Goal: Book appointment/travel/reservation

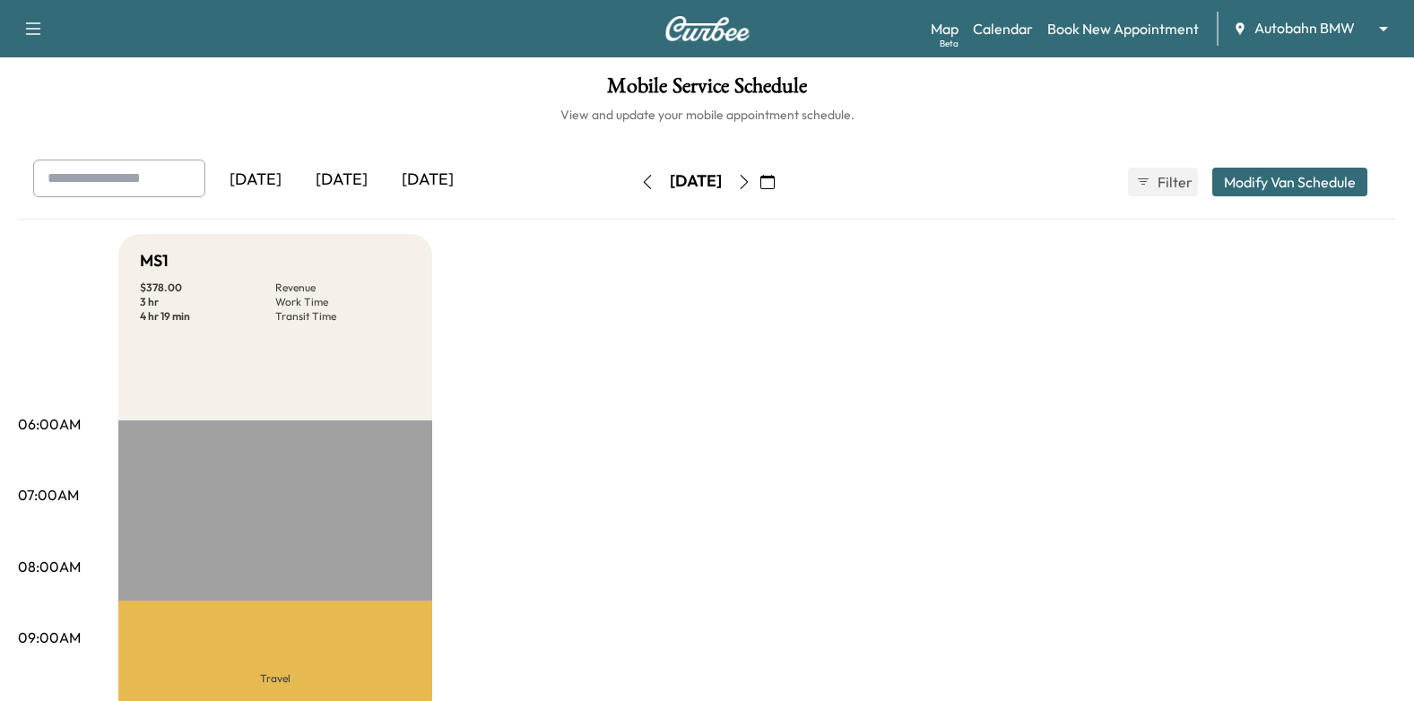
click at [751, 183] on icon "button" at bounding box center [744, 182] width 14 height 14
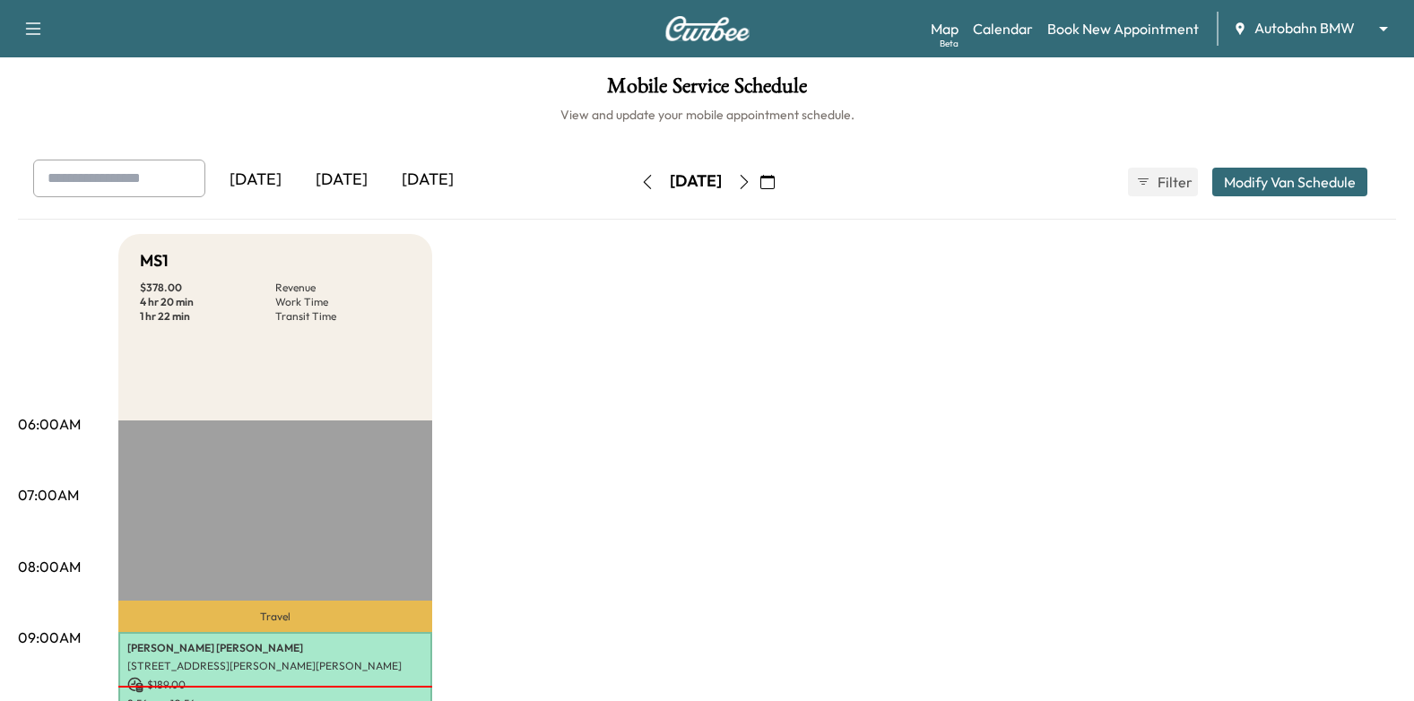
click at [751, 176] on icon "button" at bounding box center [744, 182] width 14 height 14
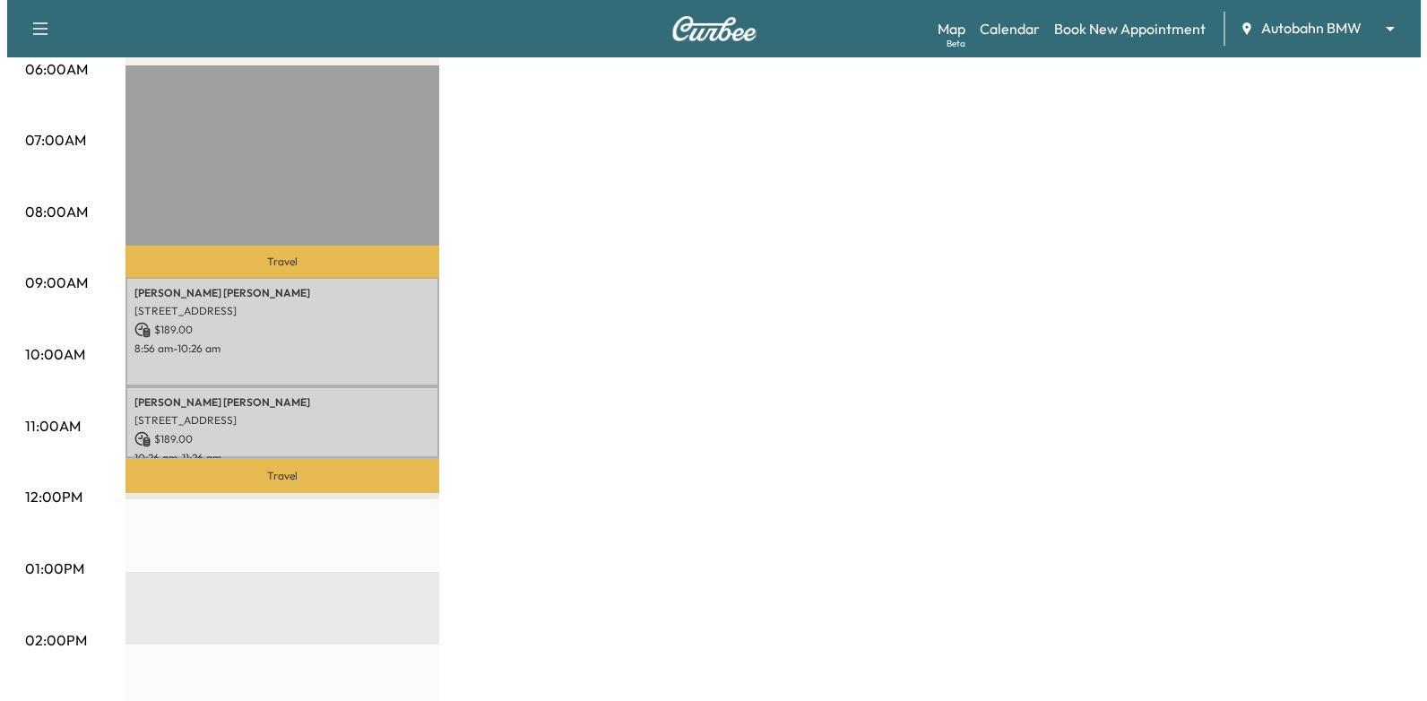
scroll to position [359, 0]
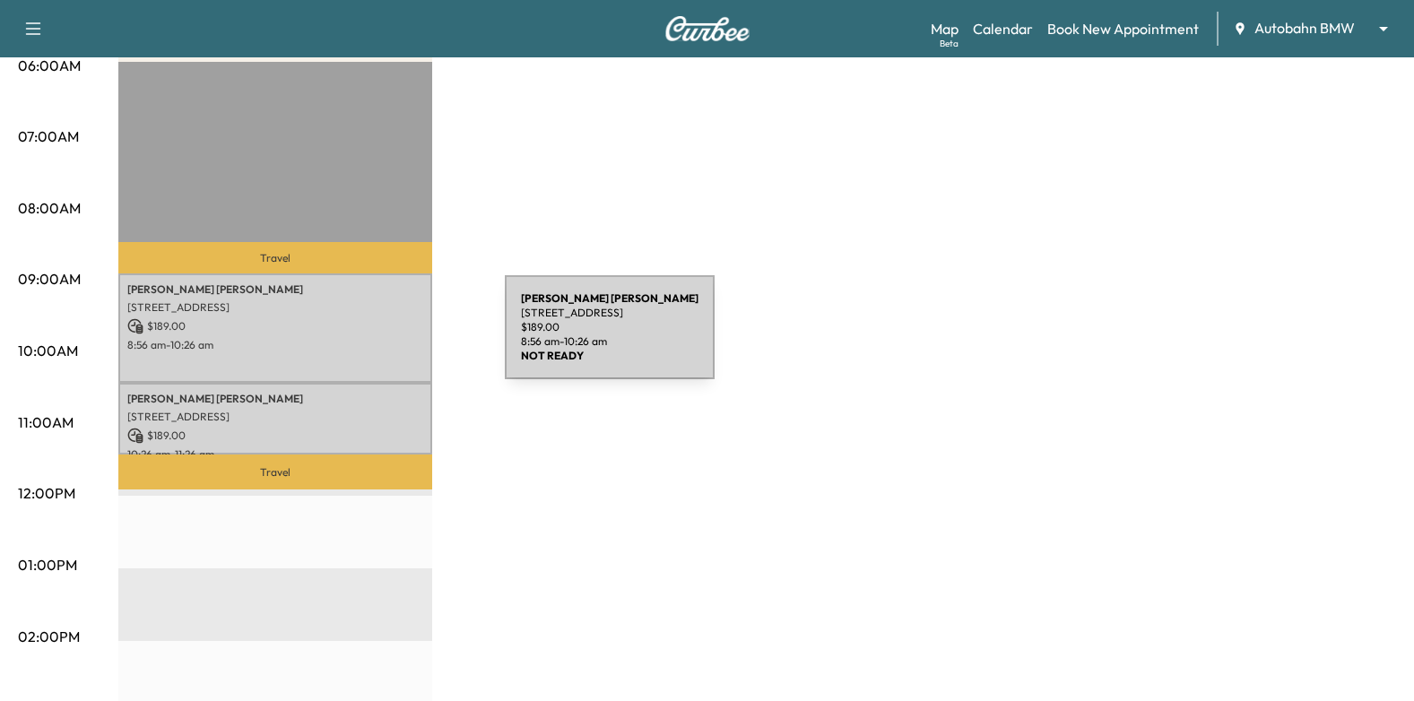
click at [368, 333] on div "[PERSON_NAME] [STREET_ADDRESS][PERSON_NAME][PERSON_NAME] $ 189.00 8:56 am - 10:…" at bounding box center [275, 327] width 314 height 108
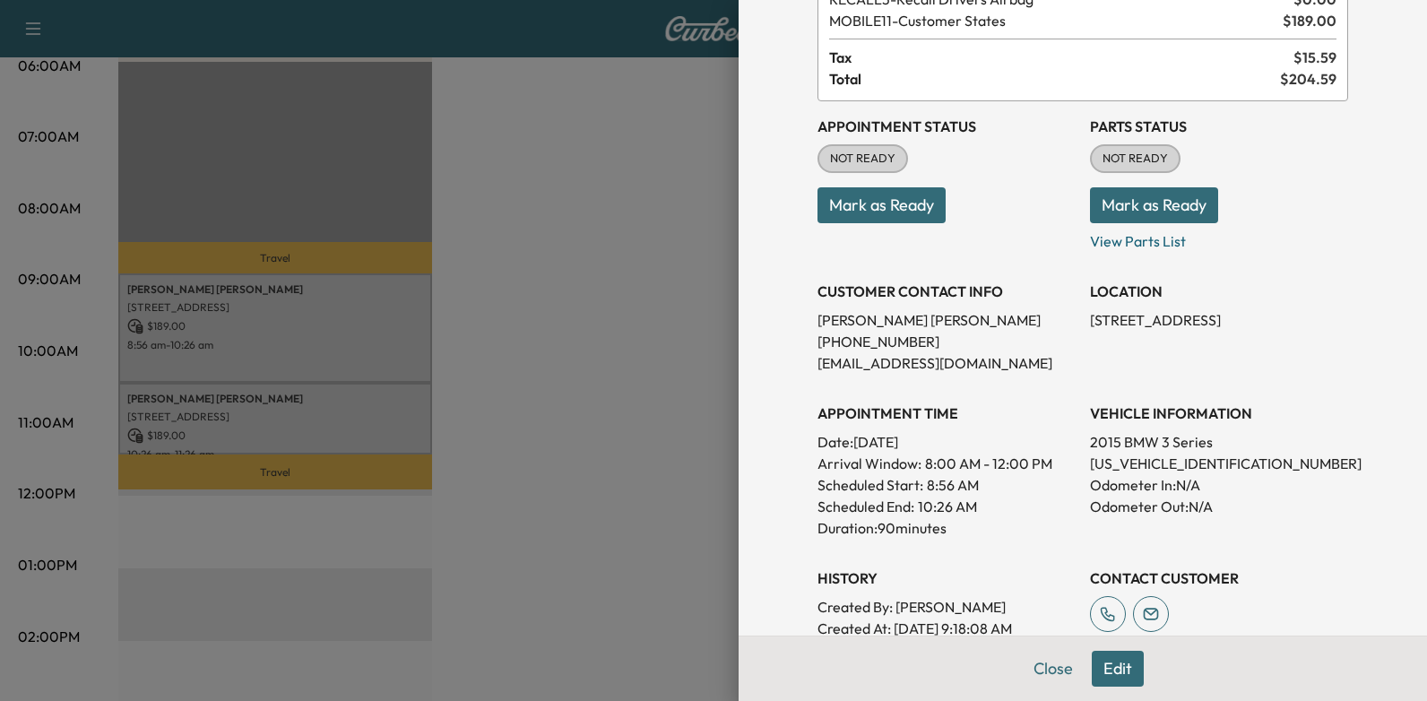
scroll to position [269, 0]
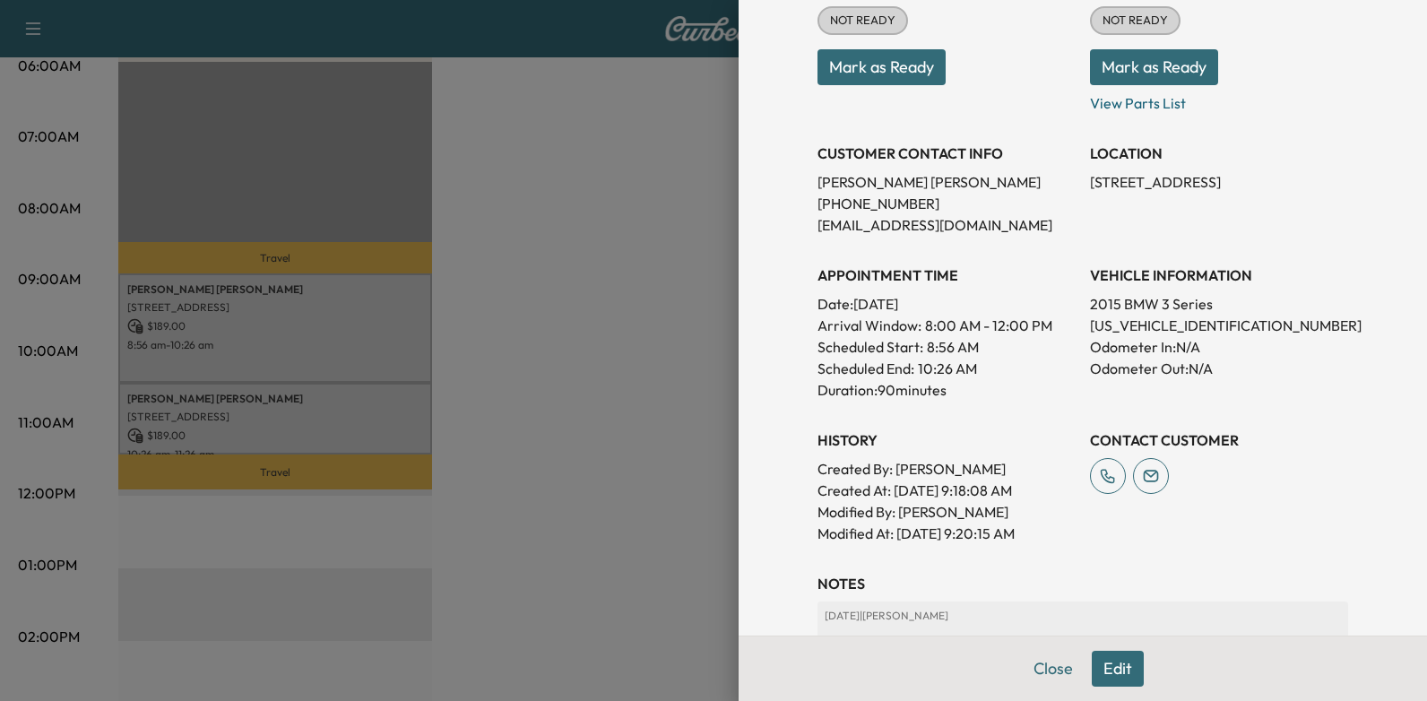
click at [445, 415] on div at bounding box center [713, 350] width 1427 height 701
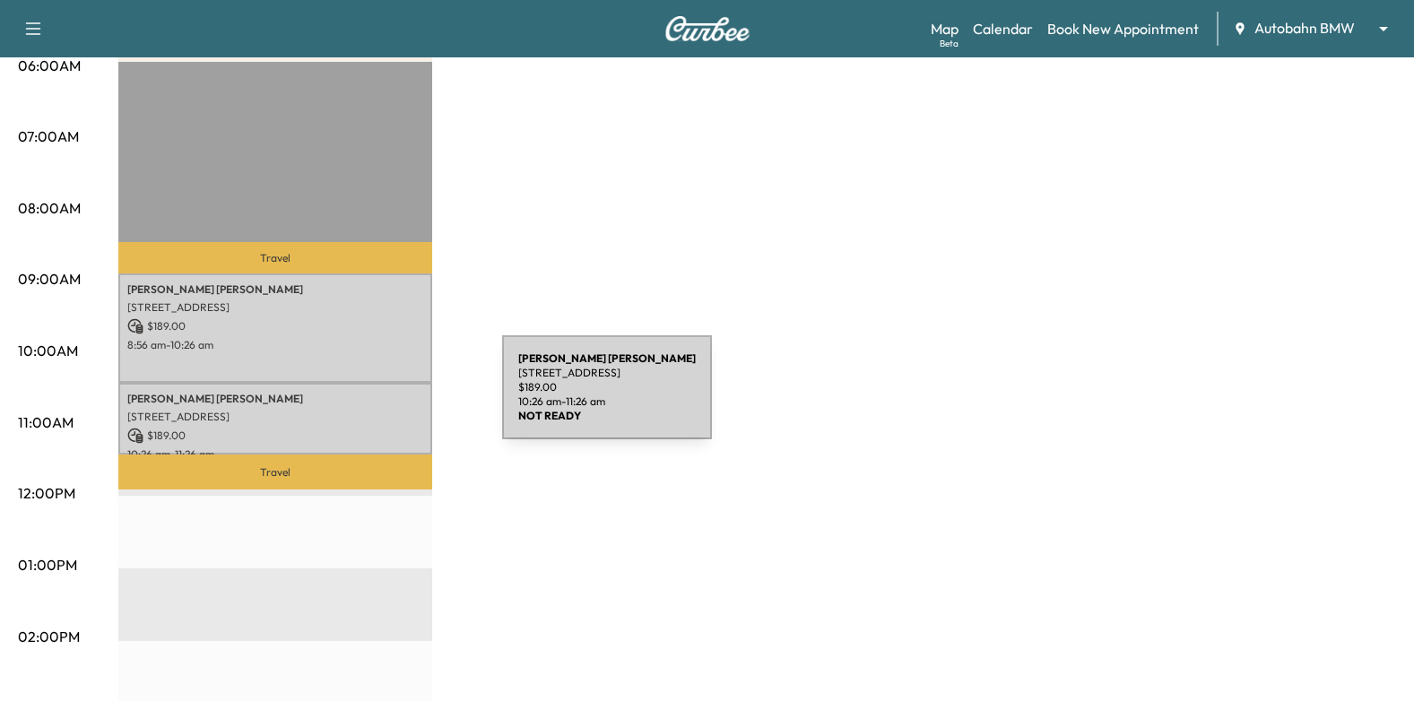
click at [368, 398] on p "[PERSON_NAME]" at bounding box center [275, 399] width 296 height 14
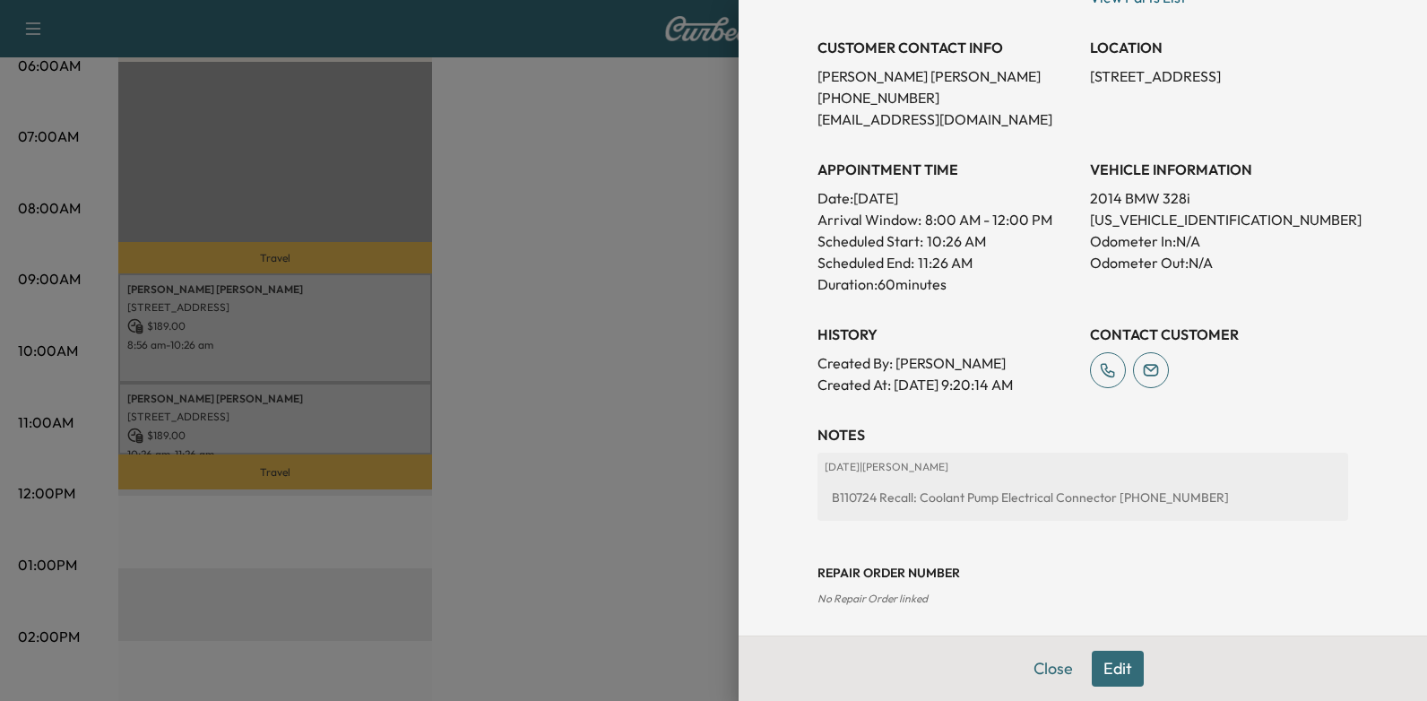
scroll to position [359, 0]
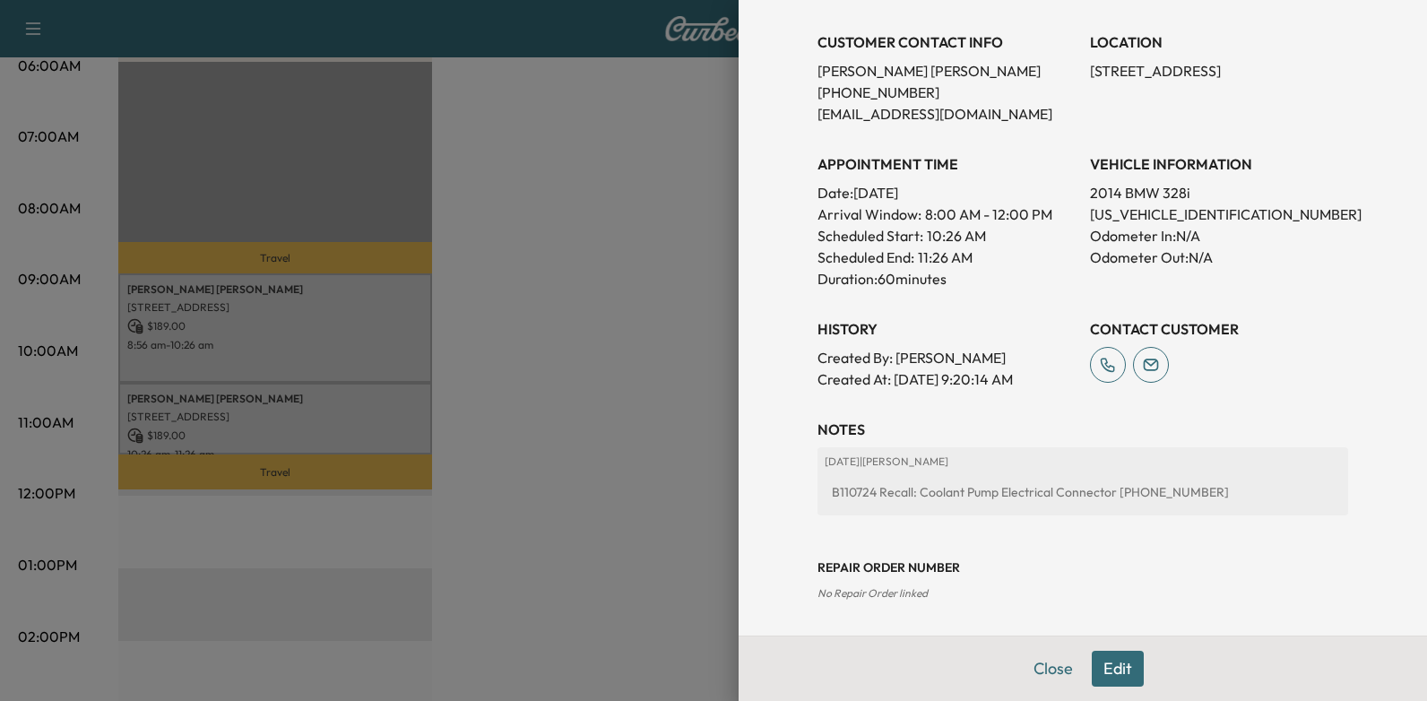
click at [578, 387] on div at bounding box center [713, 350] width 1427 height 701
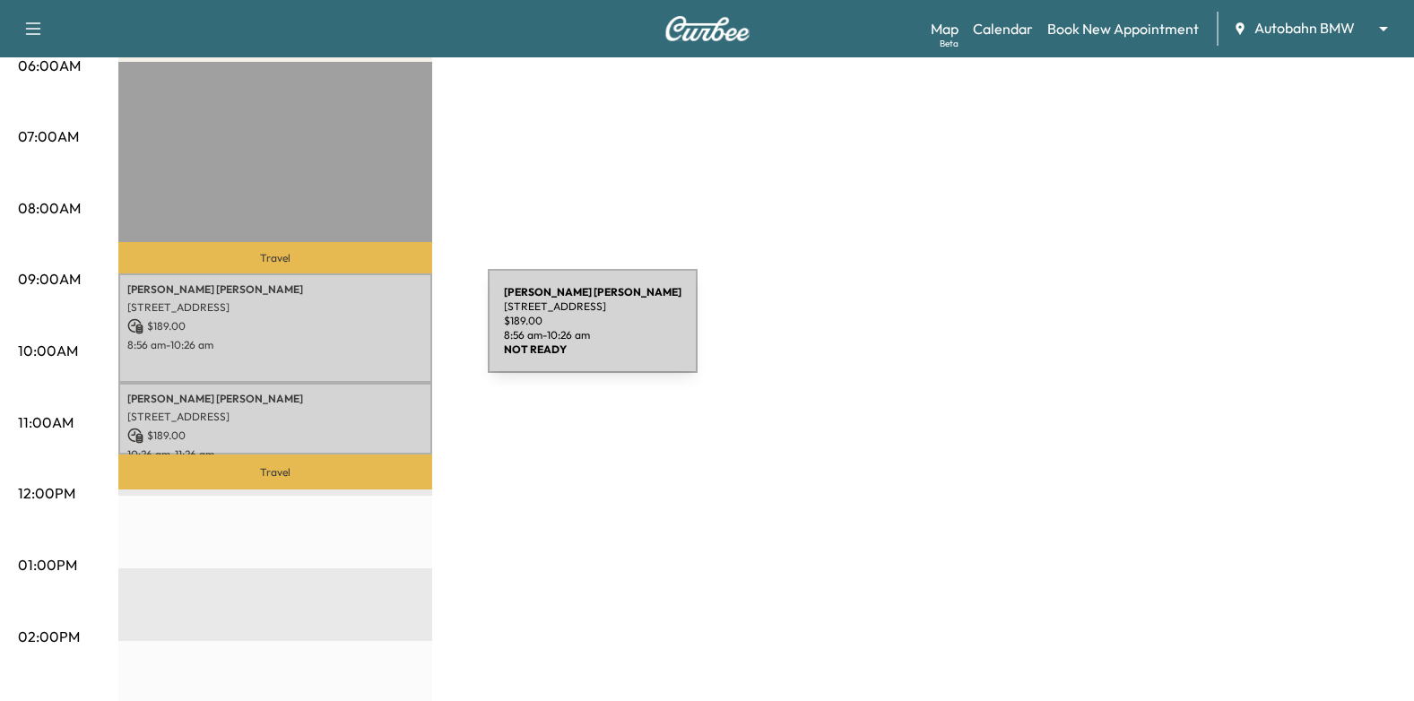
click at [353, 332] on p "$ 189.00" at bounding box center [275, 326] width 296 height 16
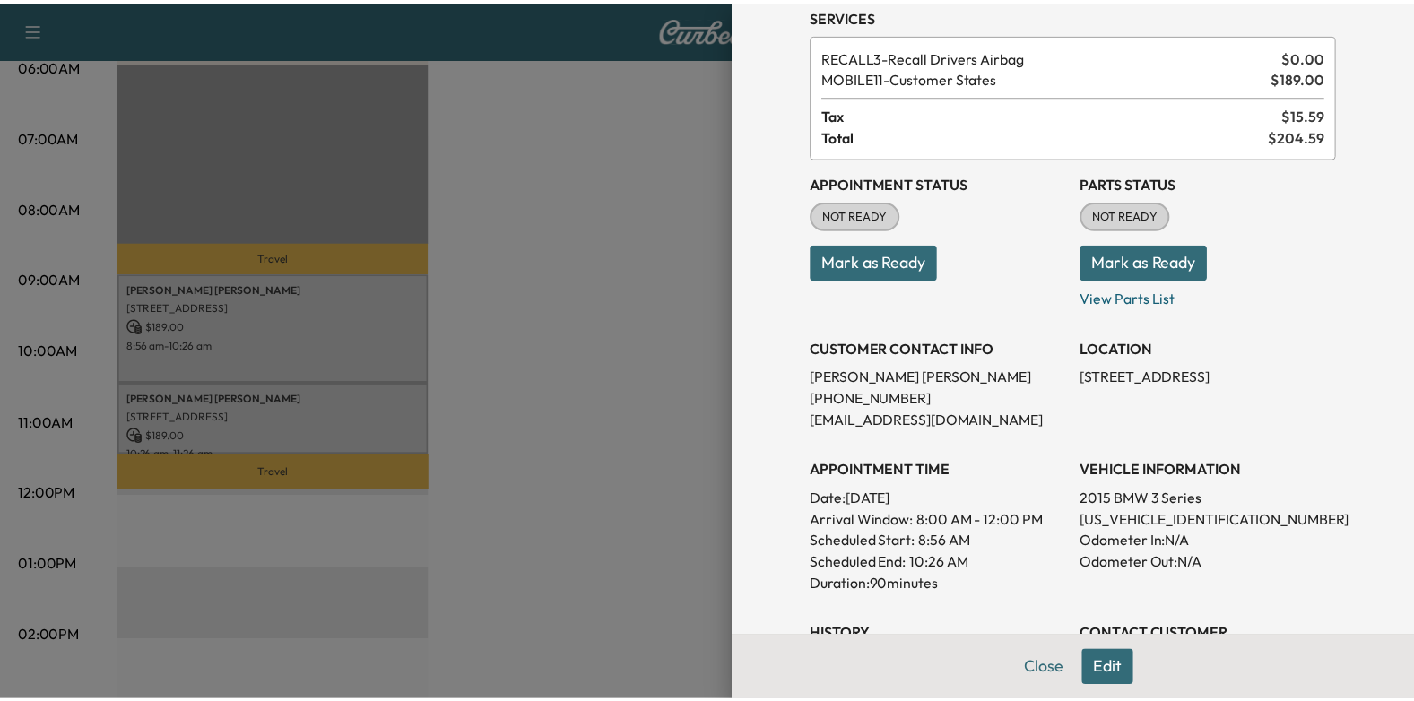
scroll to position [269, 0]
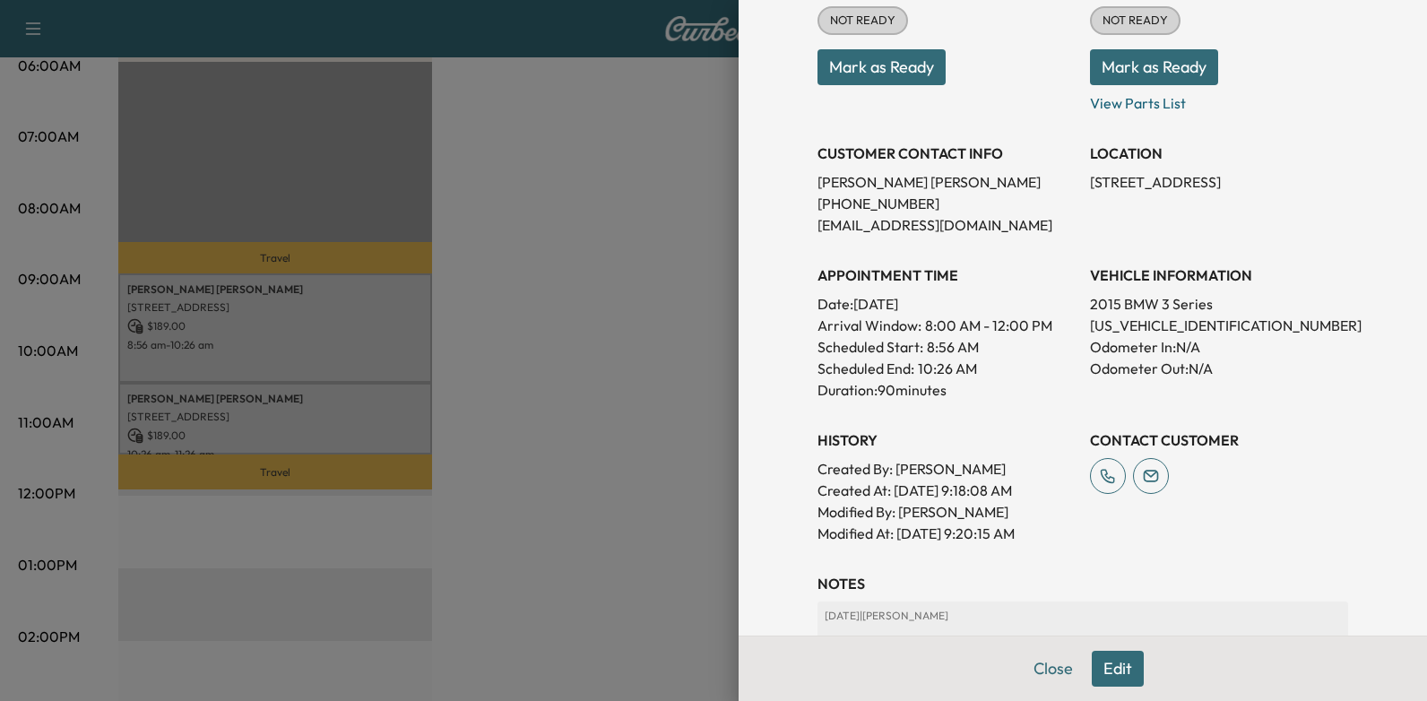
click at [679, 389] on div at bounding box center [713, 350] width 1427 height 701
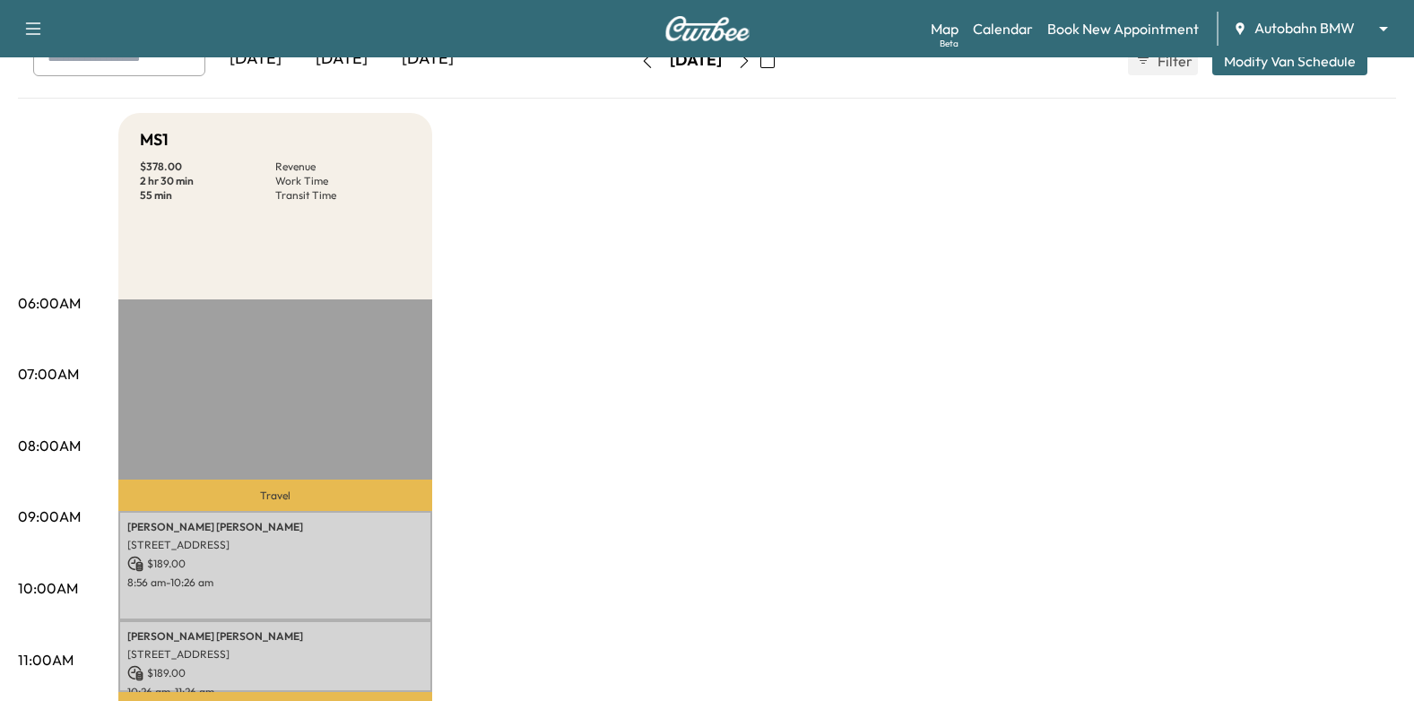
scroll to position [90, 0]
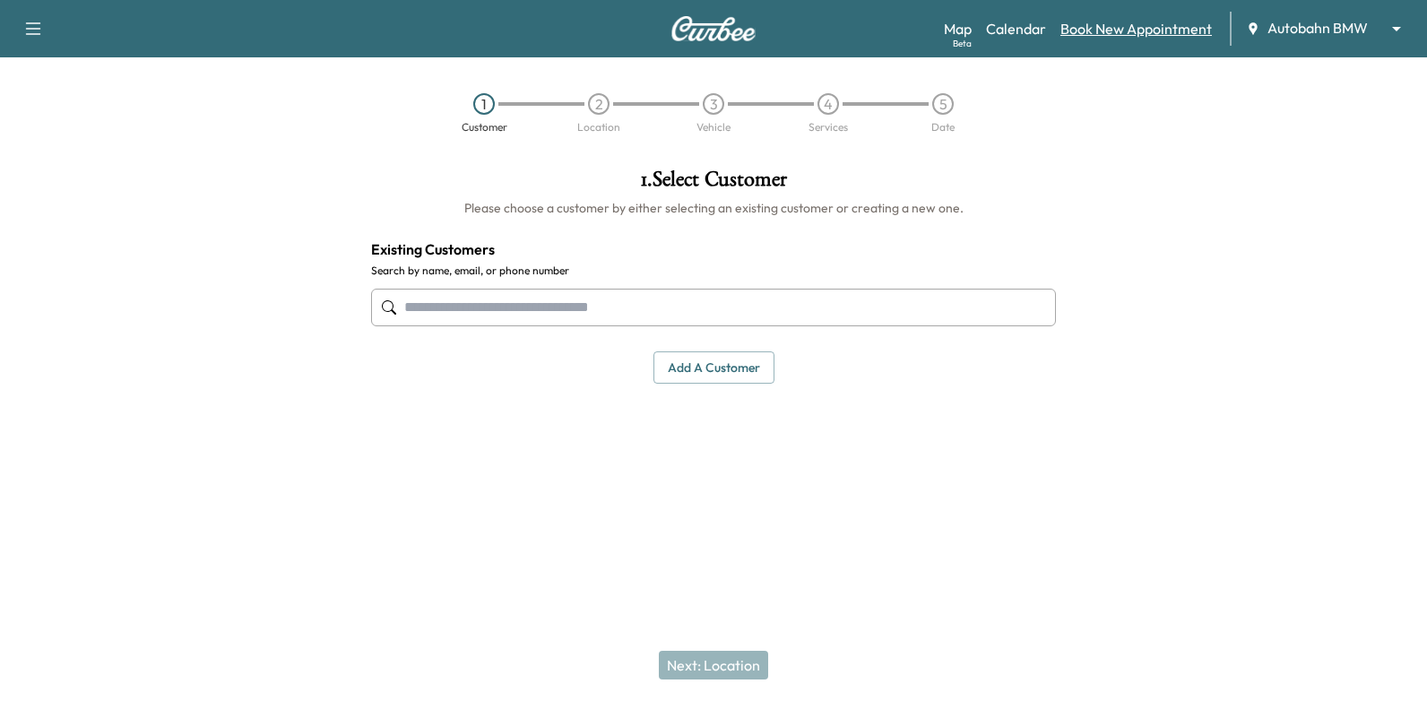
click at [1087, 31] on link "Book New Appointment" at bounding box center [1135, 29] width 151 height 22
click at [1023, 29] on link "Calendar" at bounding box center [1016, 29] width 60 height 22
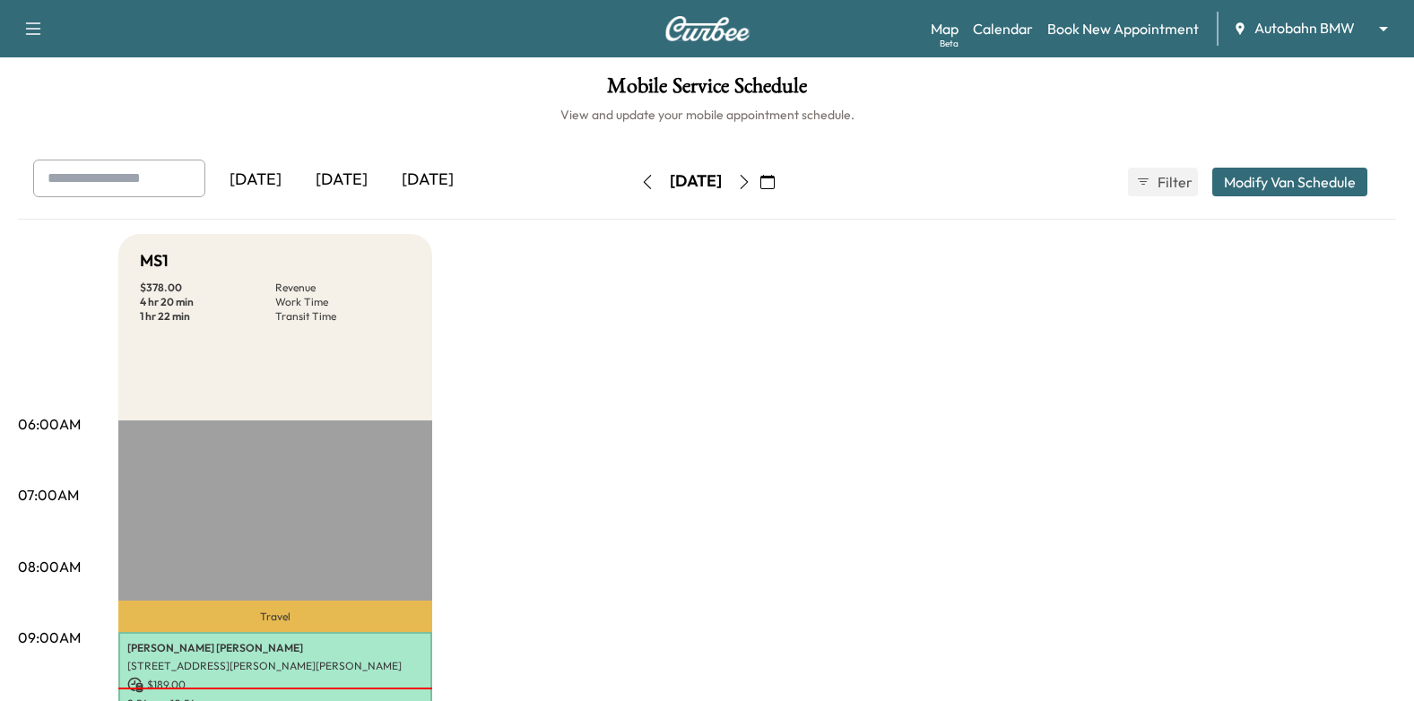
click at [1315, 35] on body "Support Log Out Map Beta Calendar Book New Appointment Autobahn BMW ******** ​ …" at bounding box center [707, 350] width 1414 height 701
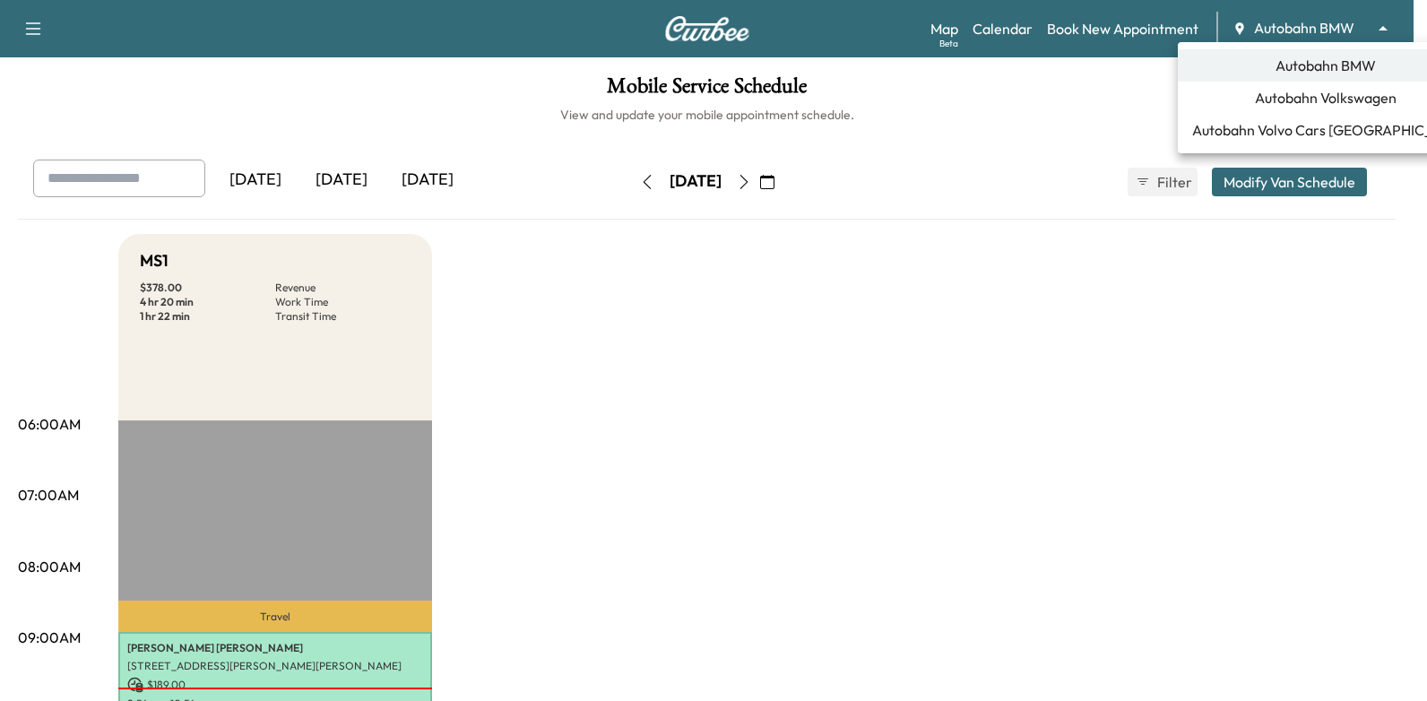
click at [1324, 96] on span "Autobahn Volkswagen" at bounding box center [1326, 98] width 142 height 22
